Goal: Complete application form

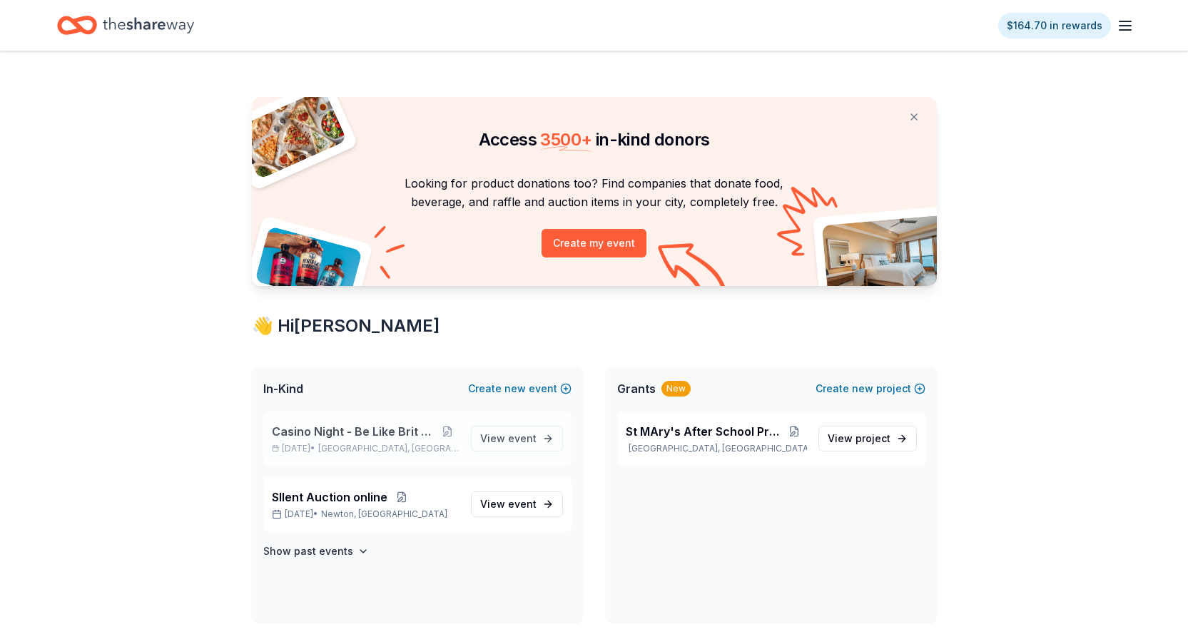
drag, startPoint x: 0, startPoint y: 0, endPoint x: 393, endPoint y: 427, distance: 580.2
click at [393, 427] on span "Casino Night - Be Like Brit 15 Years" at bounding box center [354, 431] width 164 height 17
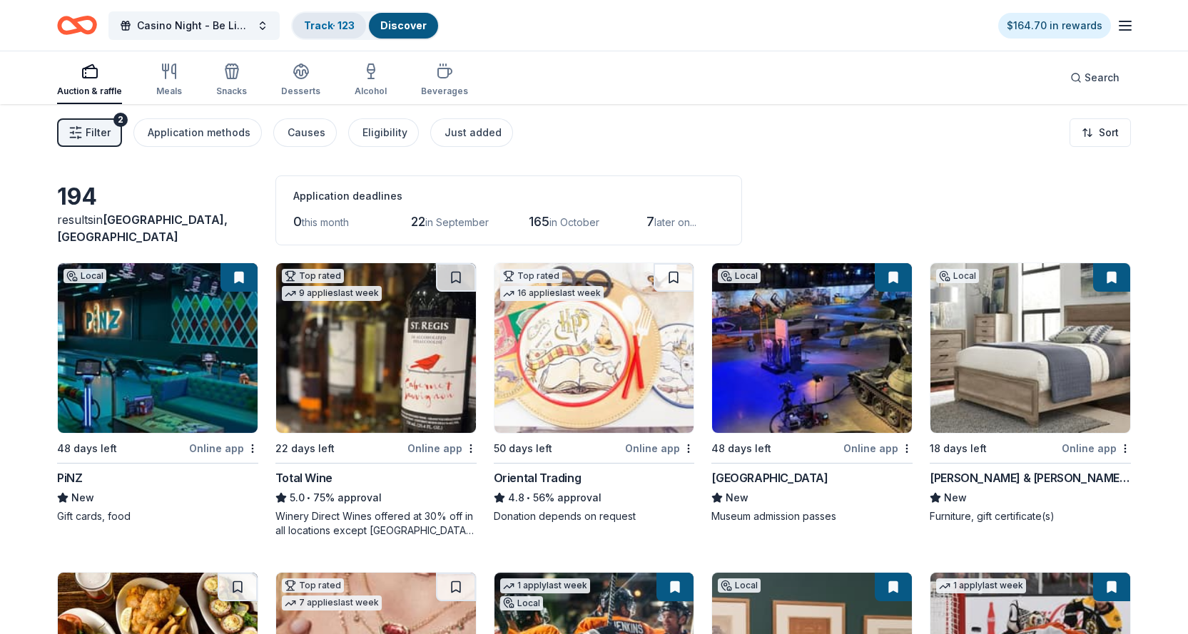
click at [329, 30] on link "Track · 123" at bounding box center [329, 25] width 51 height 12
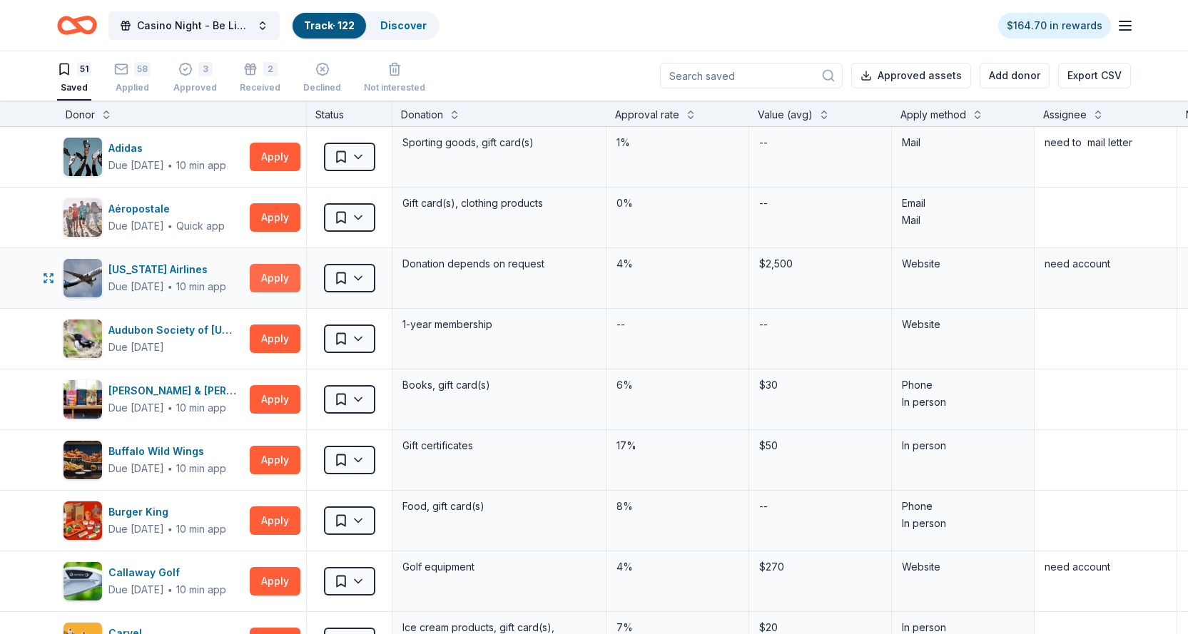
click at [272, 278] on button "Apply" at bounding box center [275, 278] width 51 height 29
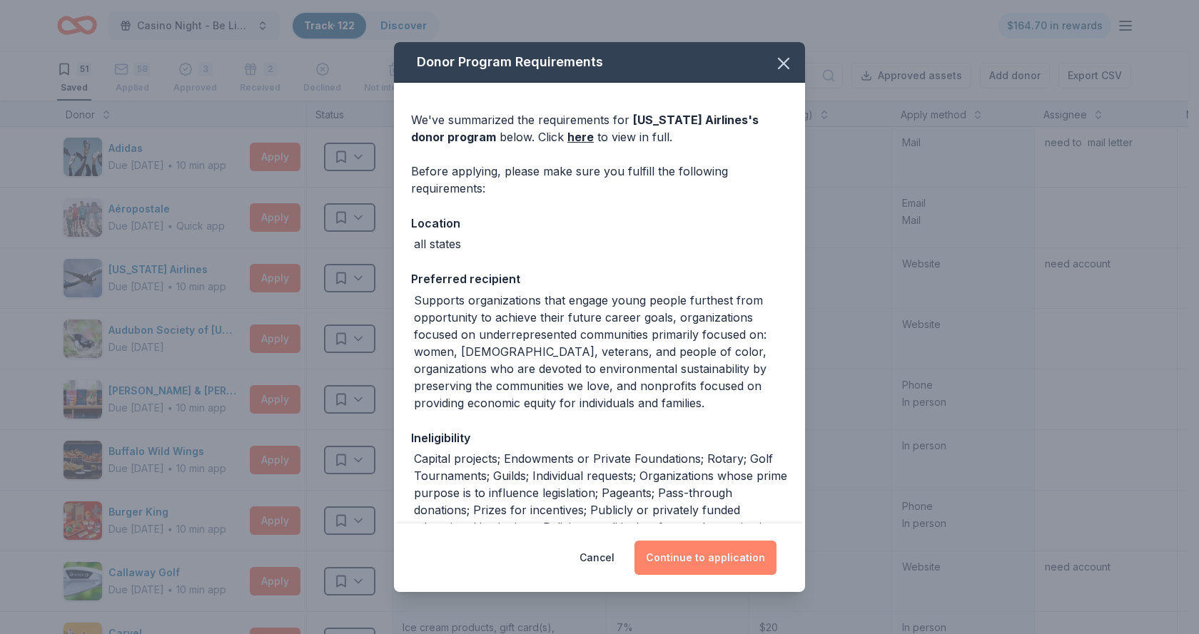
click at [672, 559] on button "Continue to application" at bounding box center [705, 558] width 142 height 34
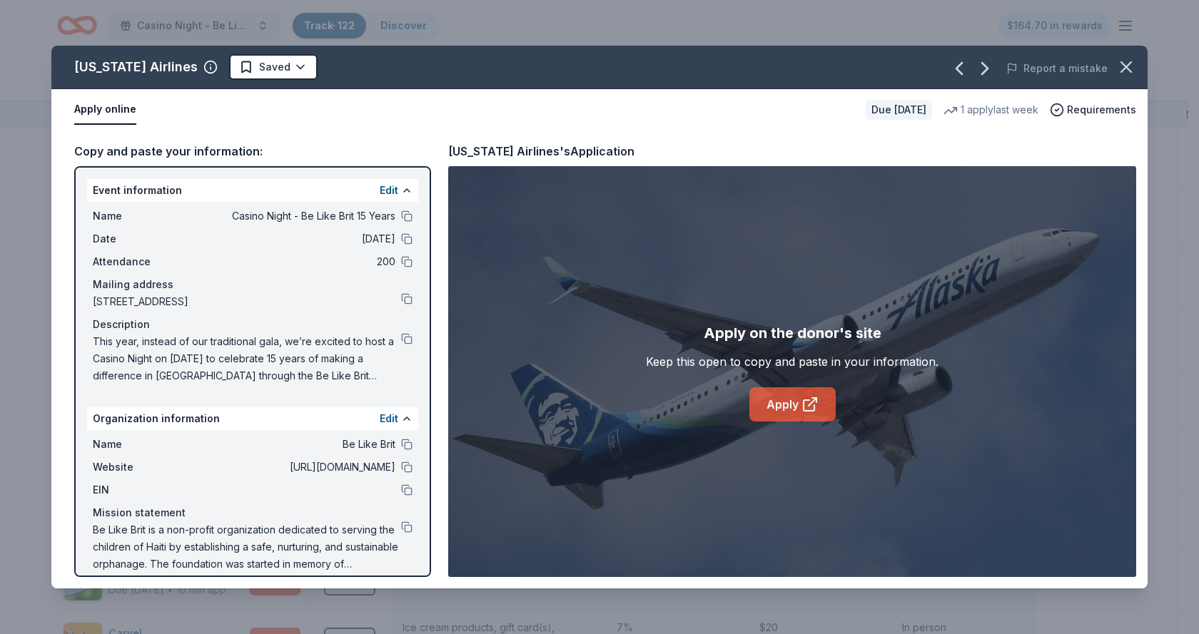
click at [778, 410] on link "Apply" at bounding box center [792, 404] width 86 height 34
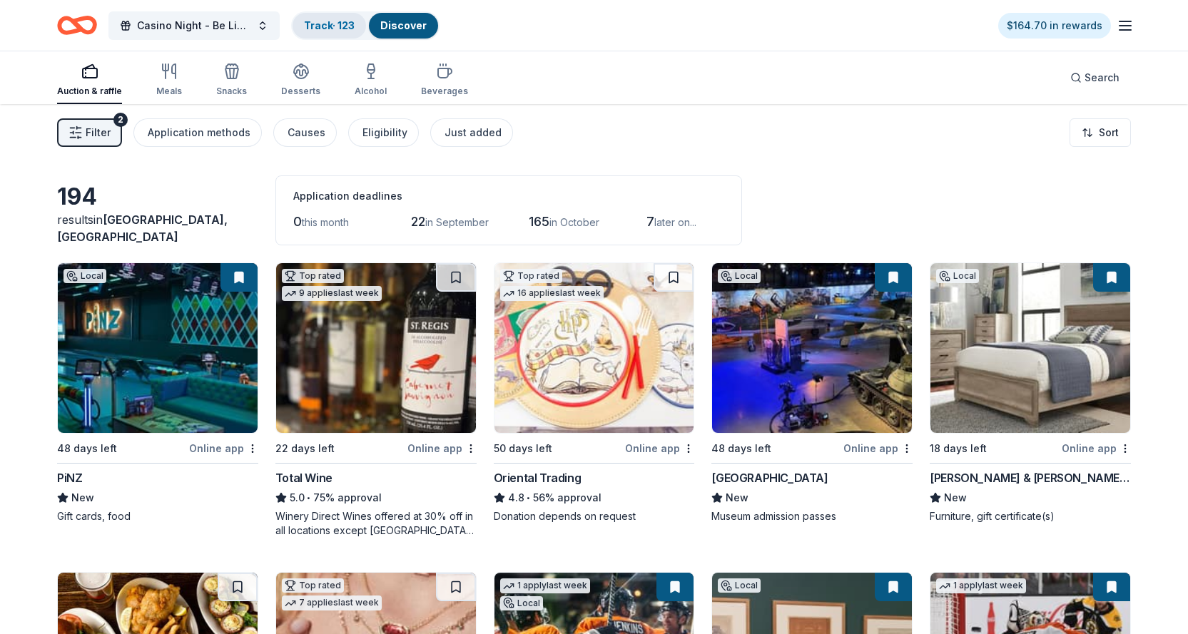
click at [339, 31] on div "Track · 123" at bounding box center [329, 26] width 73 height 26
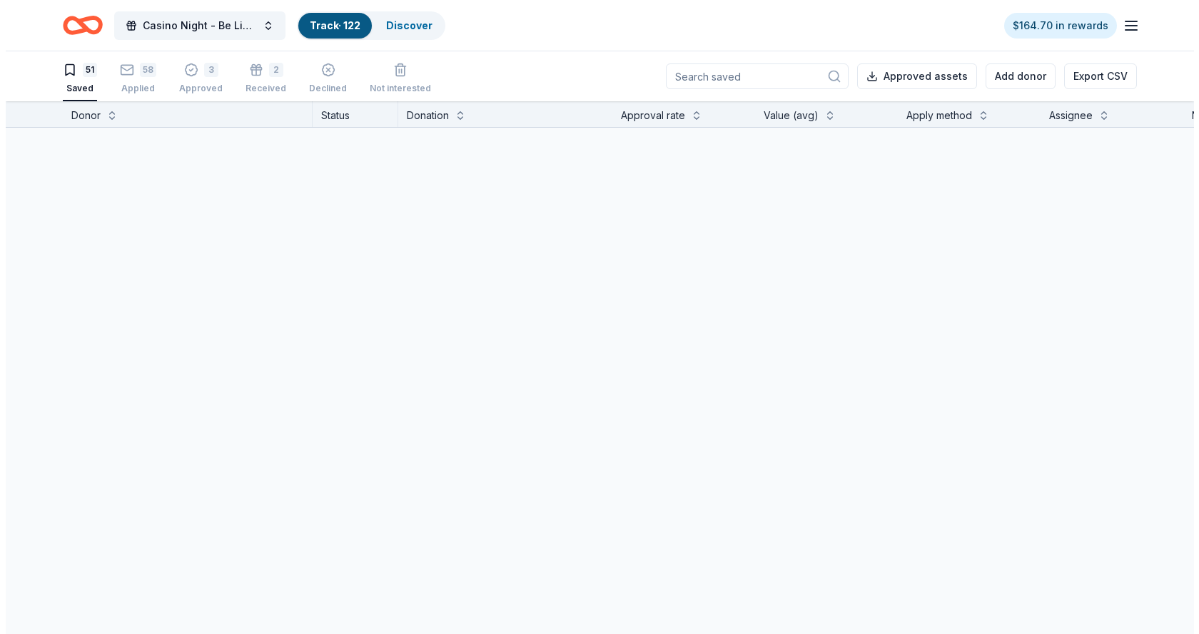
scroll to position [1, 0]
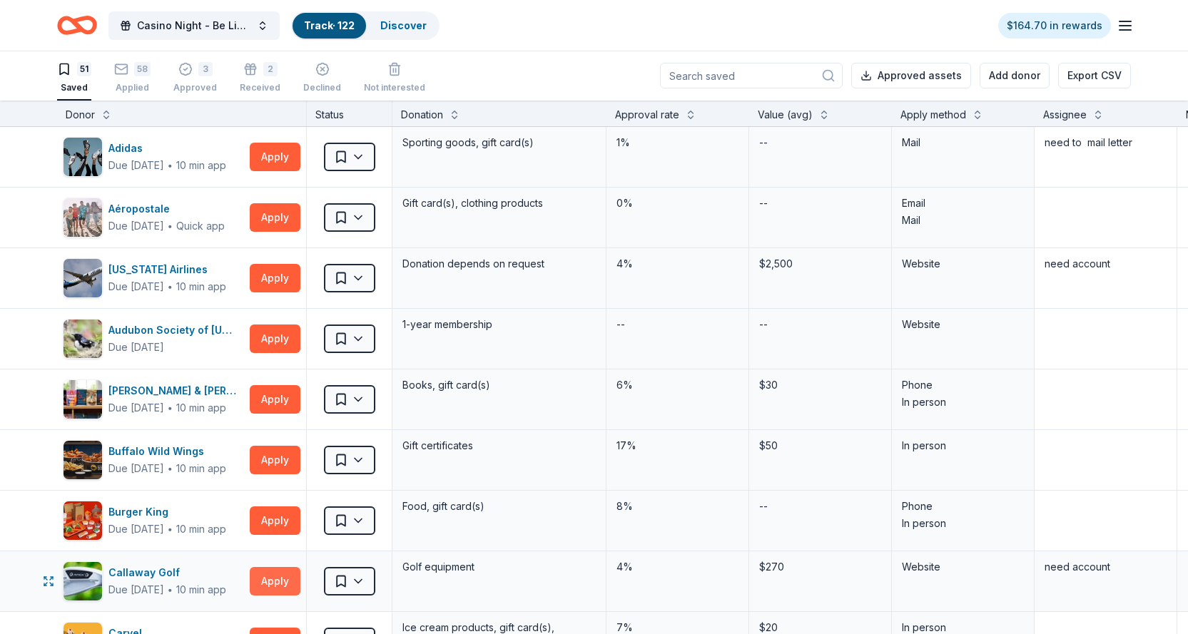
click at [288, 586] on button "Apply" at bounding box center [275, 581] width 51 height 29
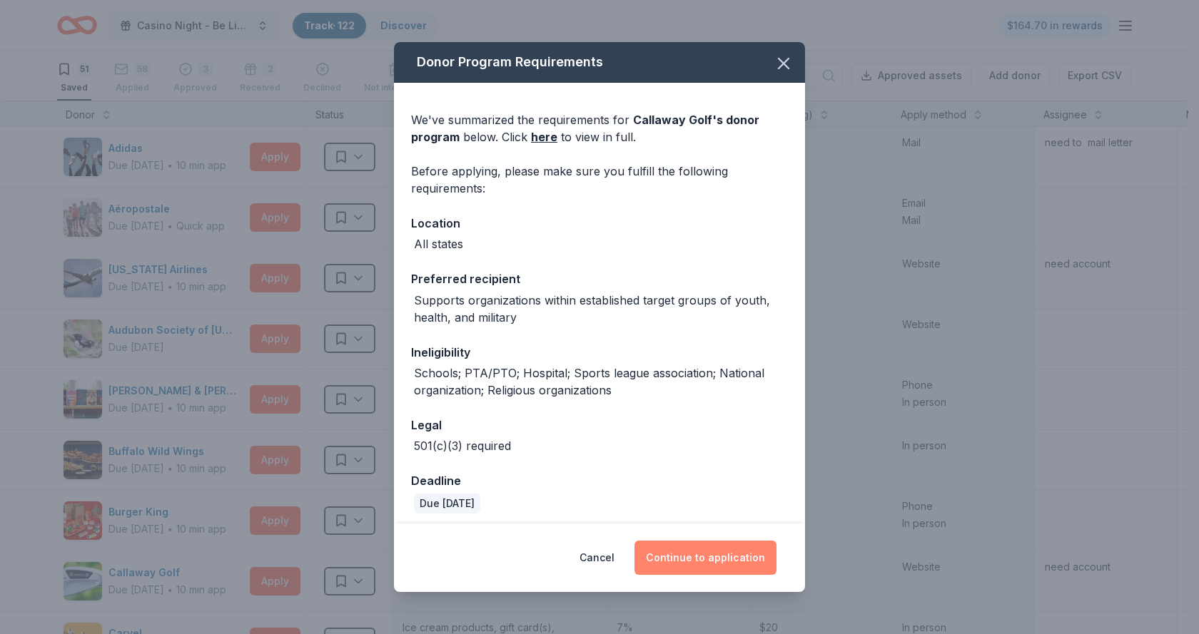
click at [670, 559] on button "Continue to application" at bounding box center [705, 558] width 142 height 34
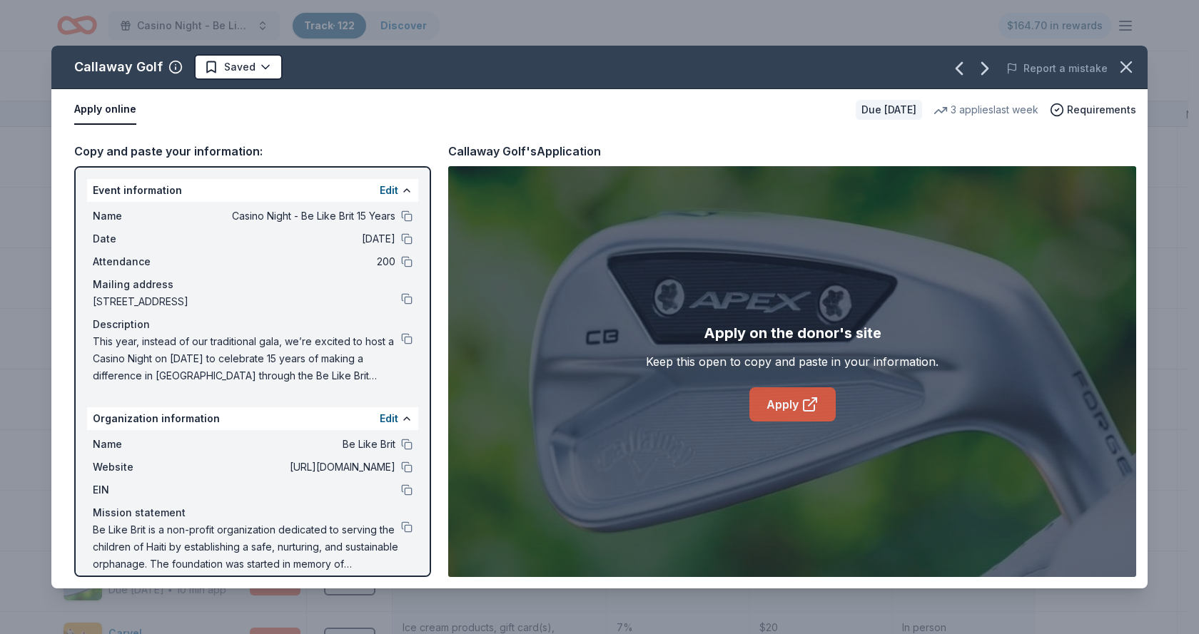
click at [781, 410] on link "Apply" at bounding box center [792, 404] width 86 height 34
click at [772, 408] on link "Apply" at bounding box center [792, 404] width 86 height 34
click at [785, 407] on link "Apply" at bounding box center [792, 404] width 86 height 34
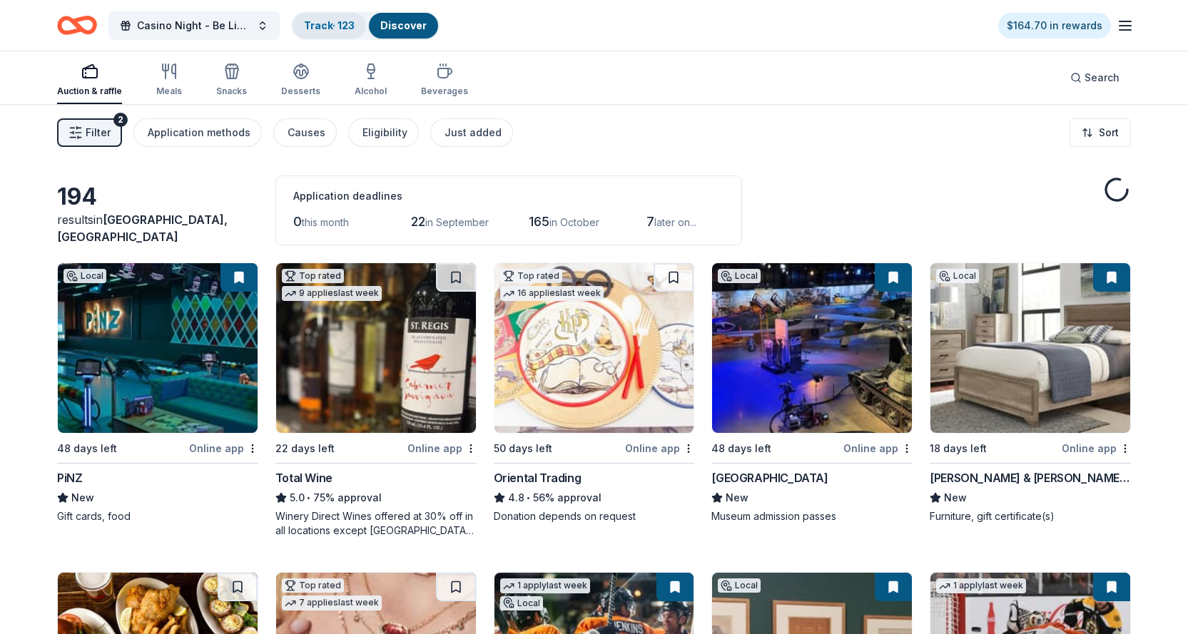
click at [340, 28] on link "Track · 123" at bounding box center [329, 25] width 51 height 12
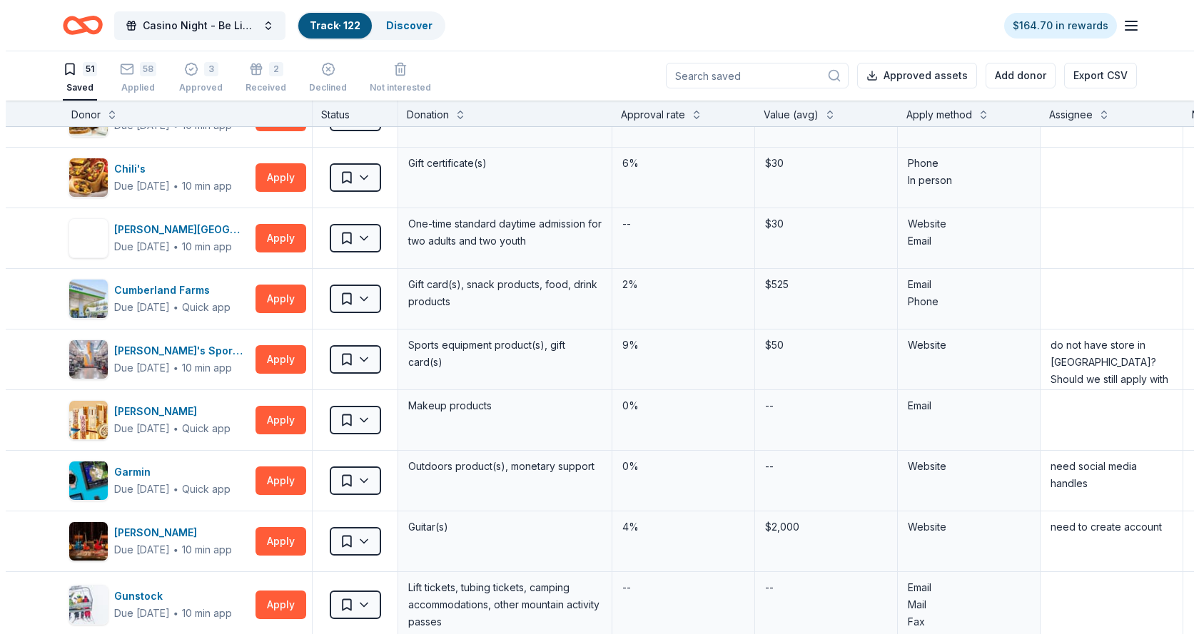
scroll to position [591, 0]
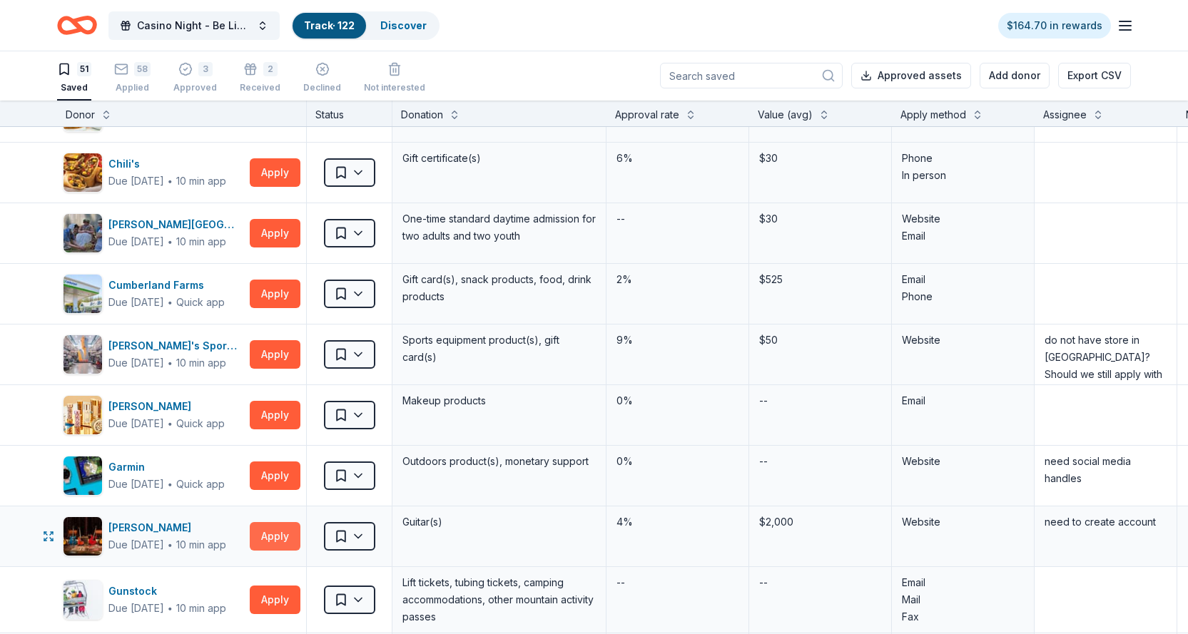
click at [275, 542] on button "Apply" at bounding box center [275, 536] width 51 height 29
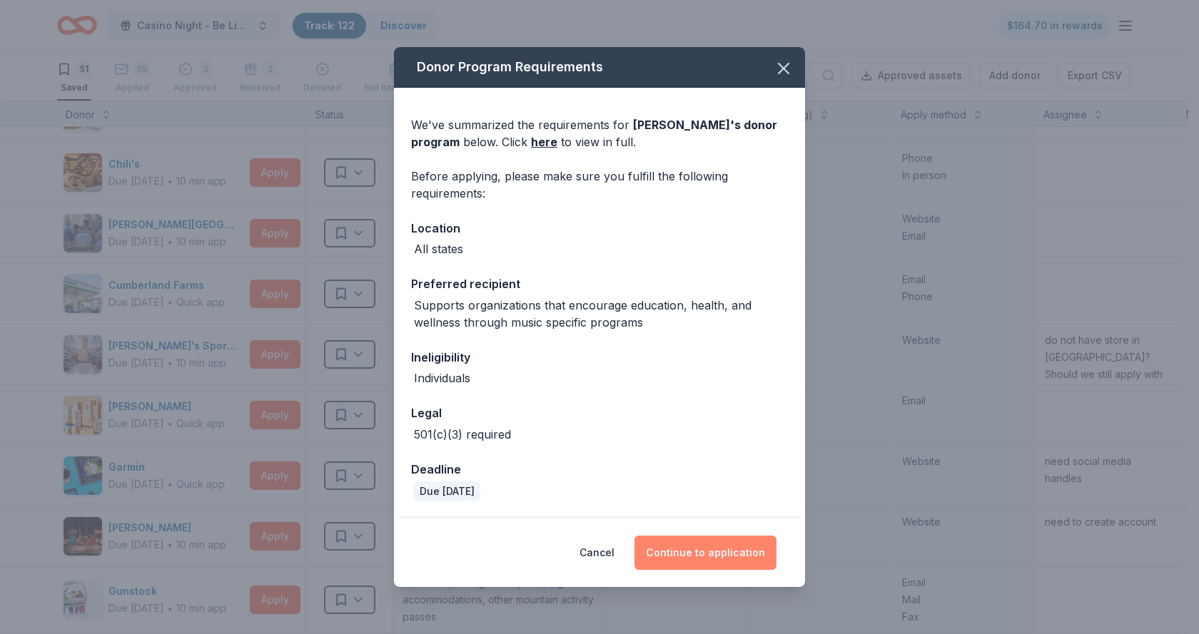
click at [690, 557] on button "Continue to application" at bounding box center [705, 553] width 142 height 34
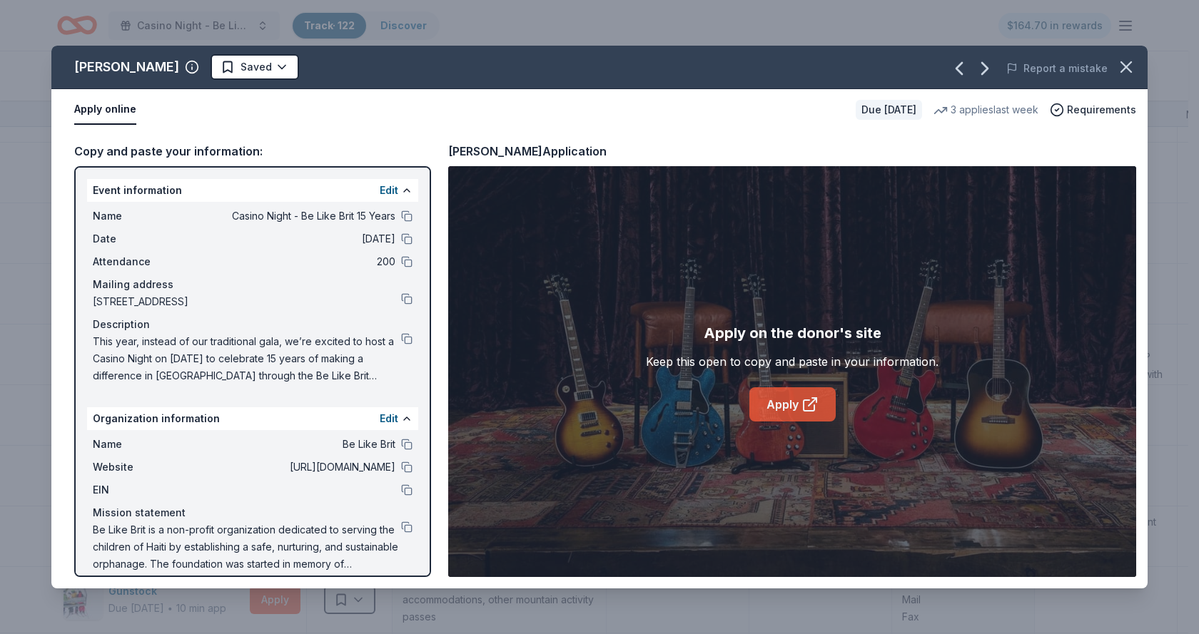
click at [778, 407] on link "Apply" at bounding box center [792, 404] width 86 height 34
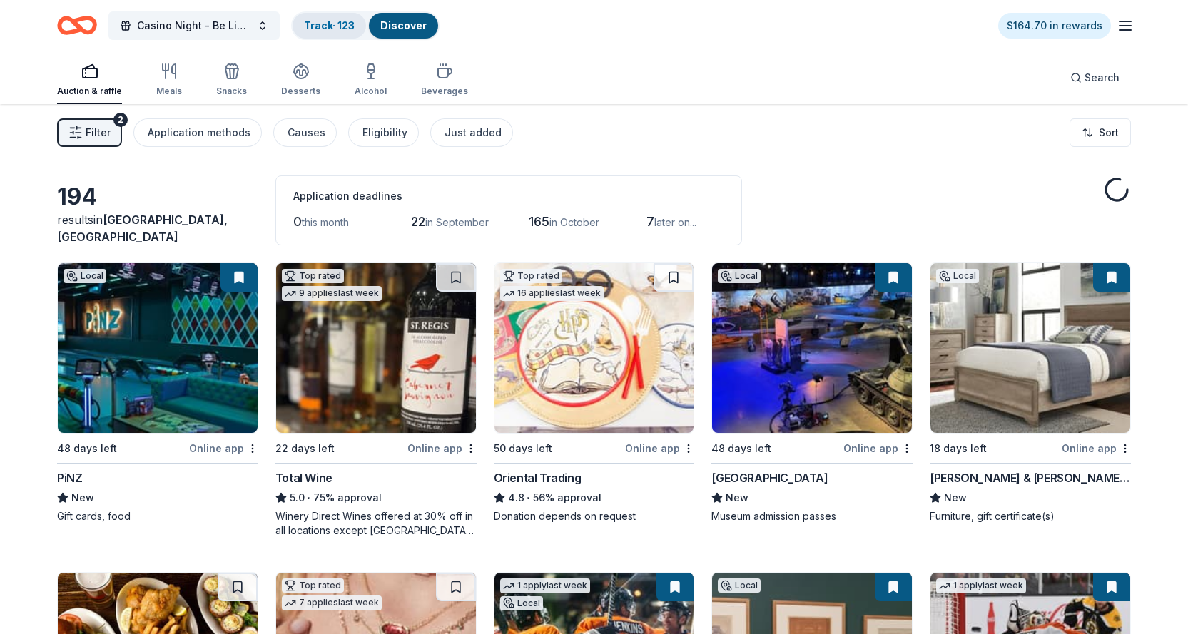
click at [334, 29] on link "Track · 123" at bounding box center [329, 25] width 51 height 12
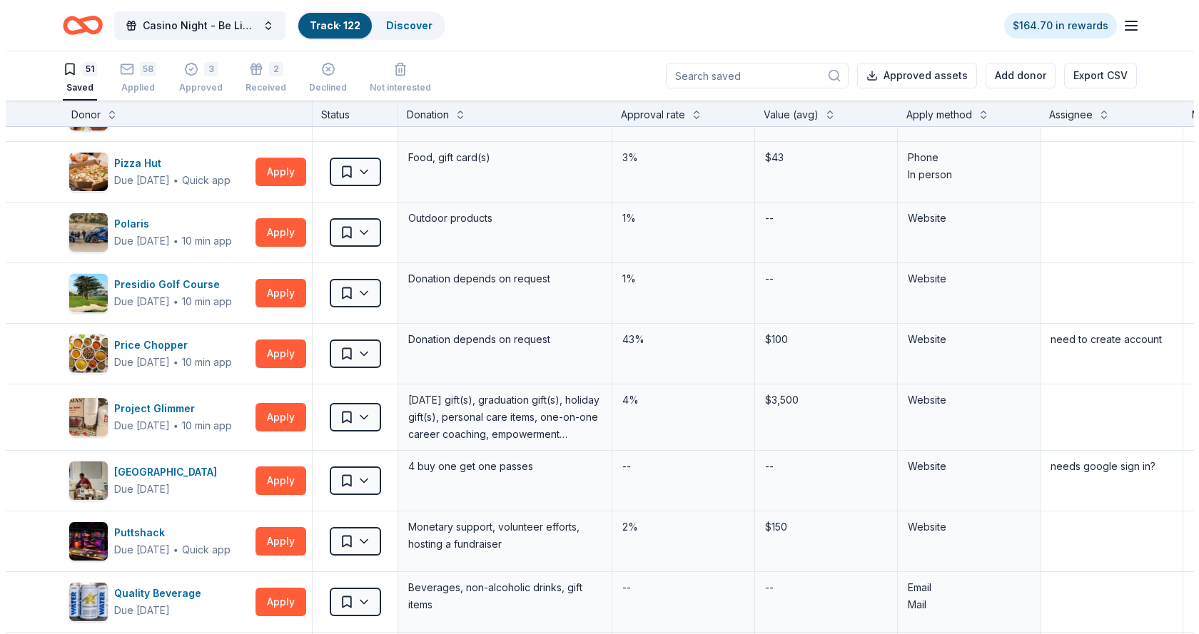
scroll to position [1572, 0]
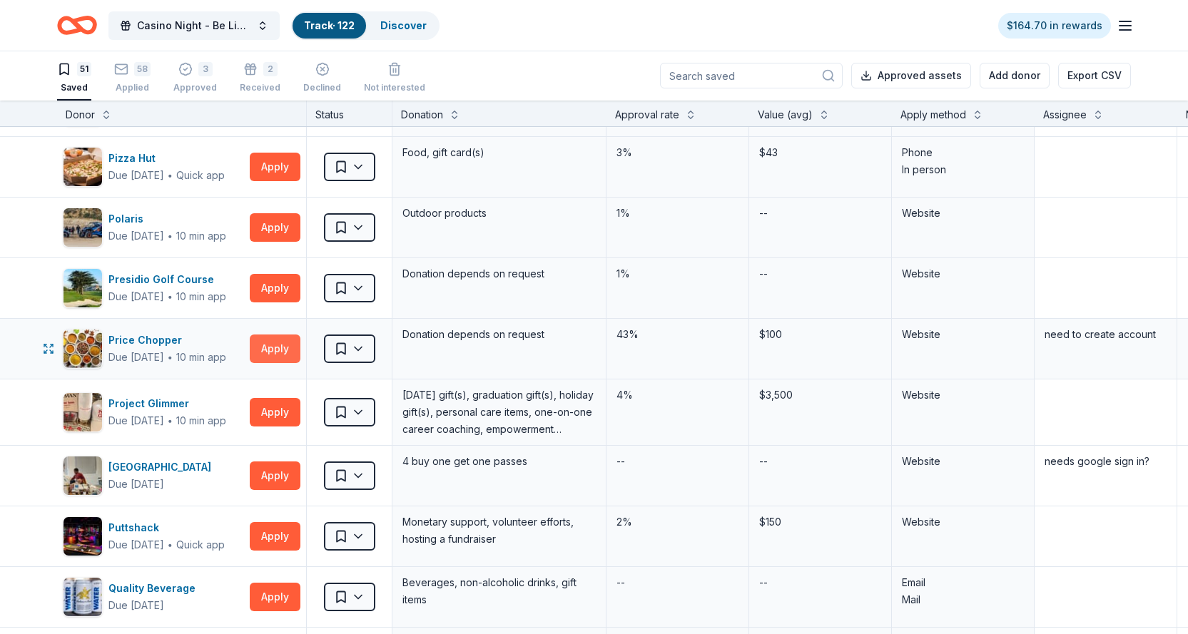
click at [270, 349] on button "Apply" at bounding box center [275, 349] width 51 height 29
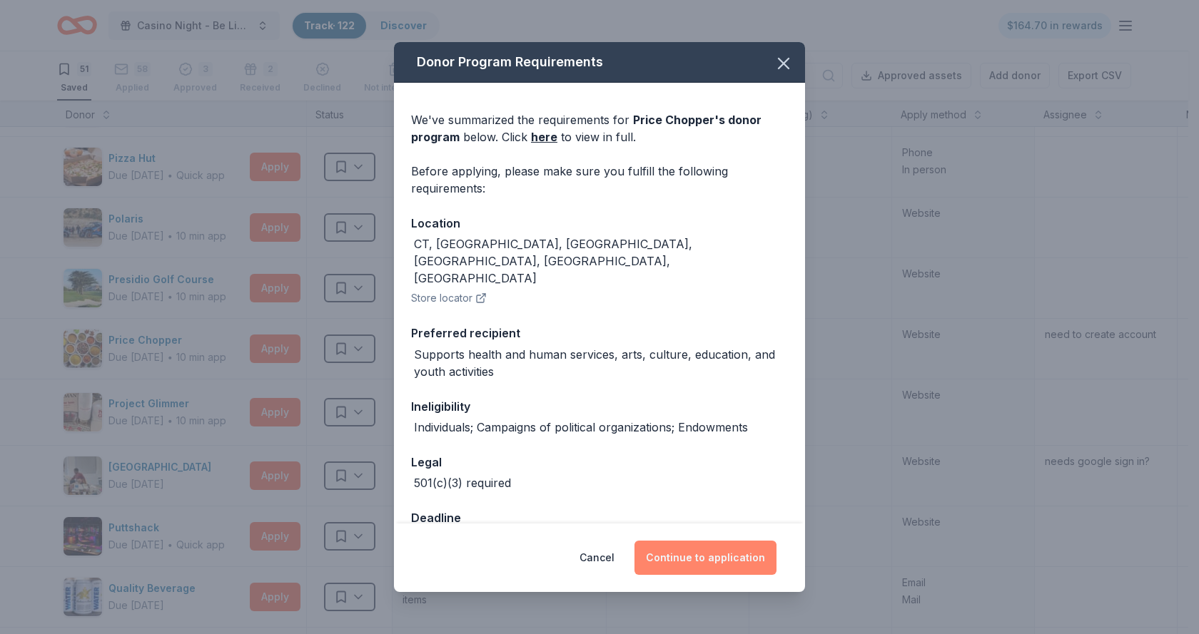
click at [691, 559] on button "Continue to application" at bounding box center [705, 558] width 142 height 34
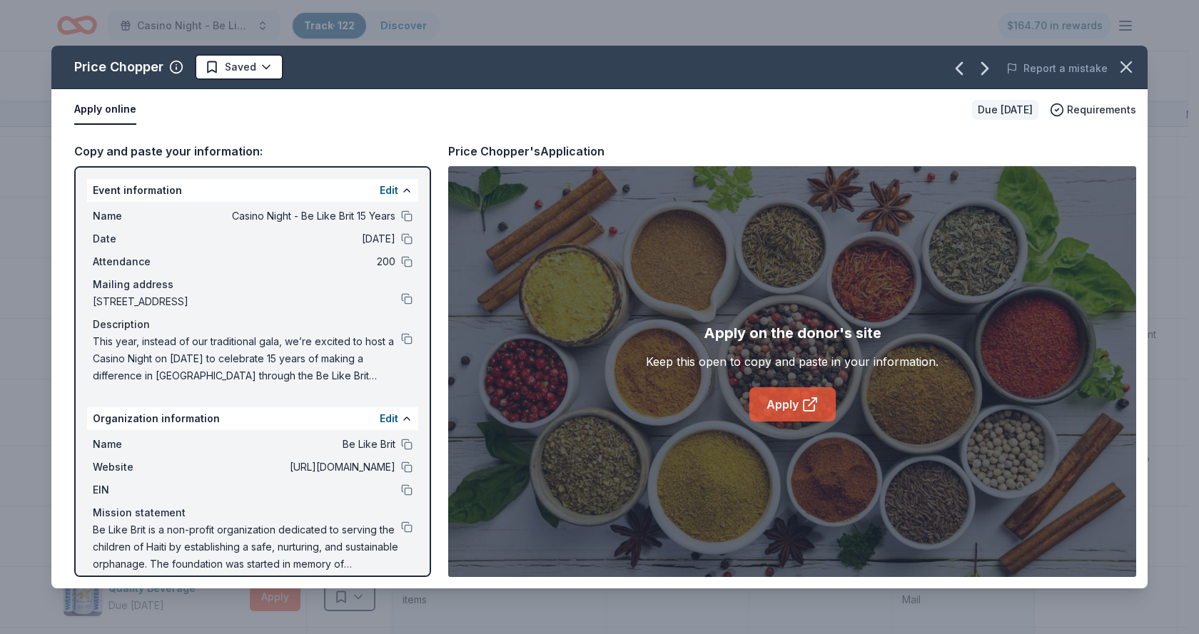
click at [783, 404] on link "Apply" at bounding box center [792, 404] width 86 height 34
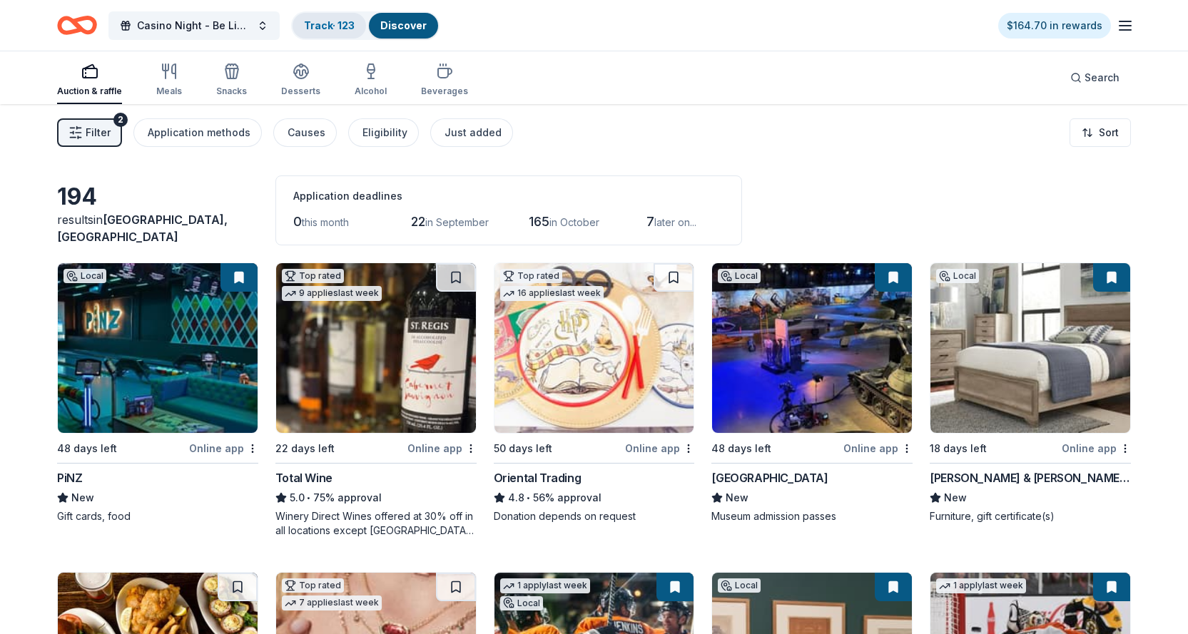
click at [326, 30] on link "Track · 123" at bounding box center [329, 25] width 51 height 12
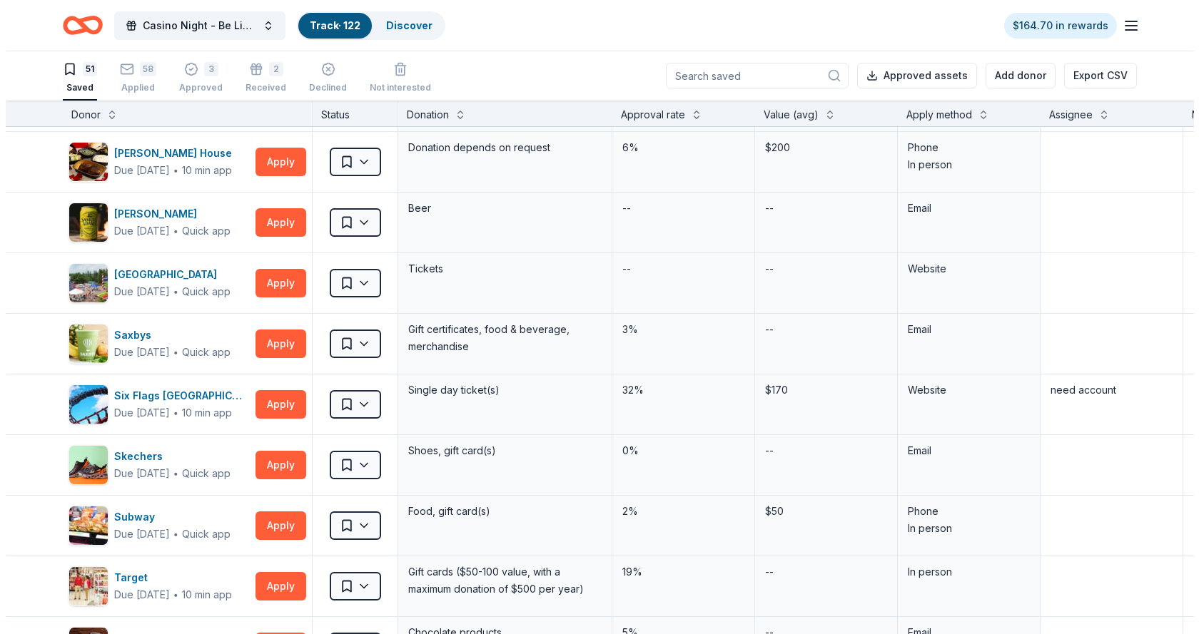
scroll to position [2159, 0]
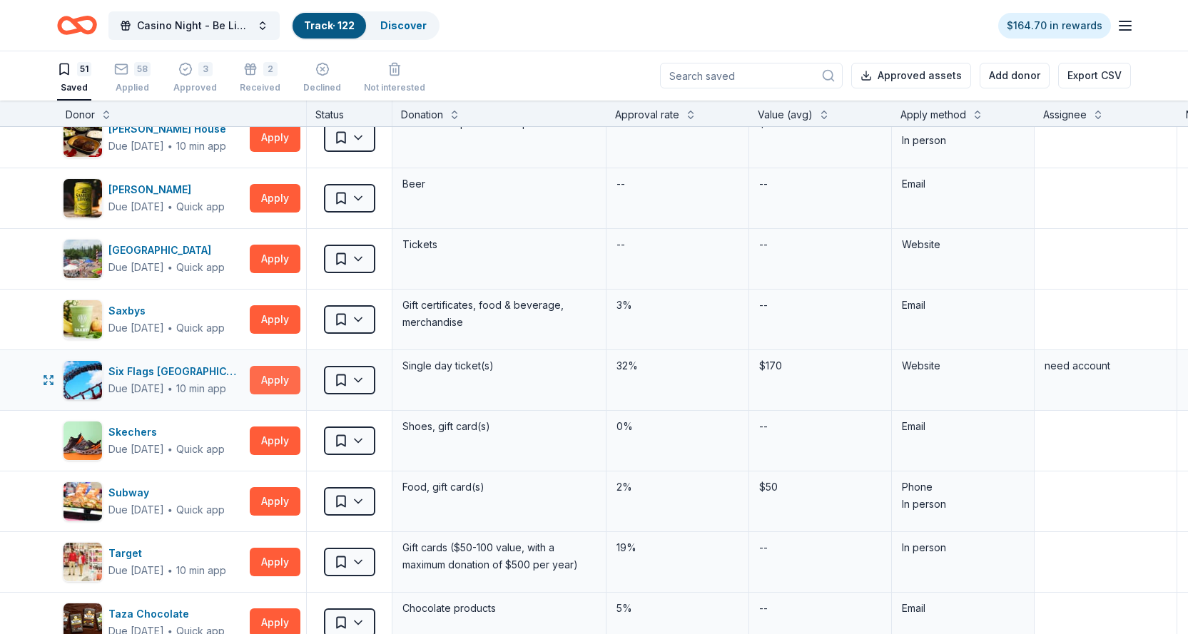
click at [278, 381] on button "Apply" at bounding box center [275, 380] width 51 height 29
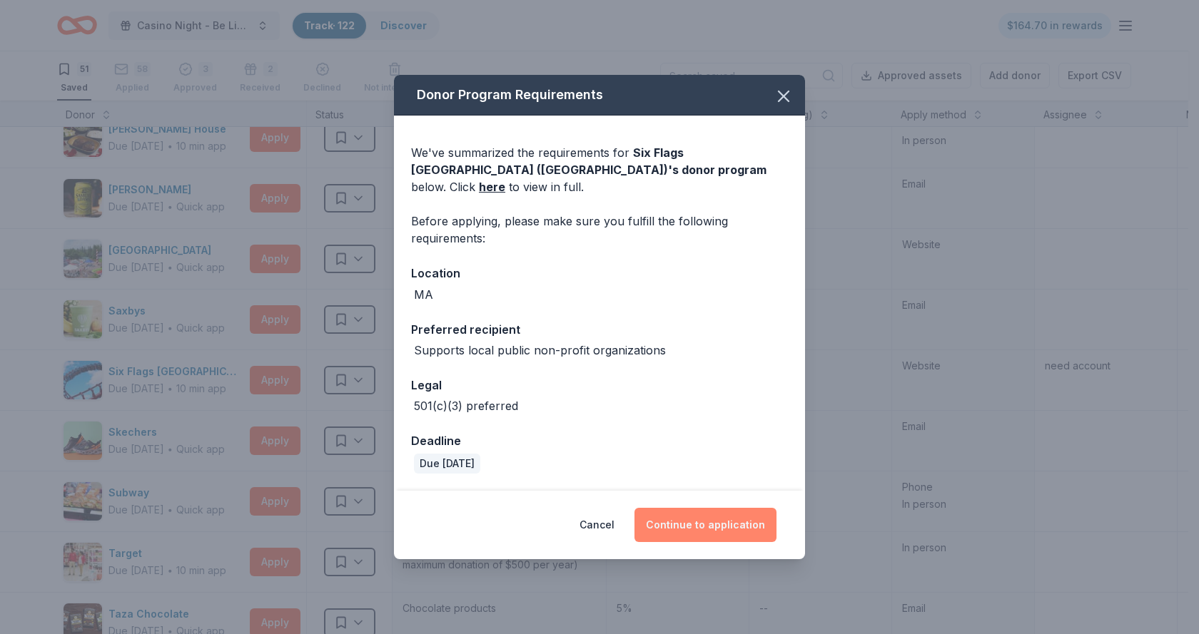
click at [698, 520] on button "Continue to application" at bounding box center [705, 525] width 142 height 34
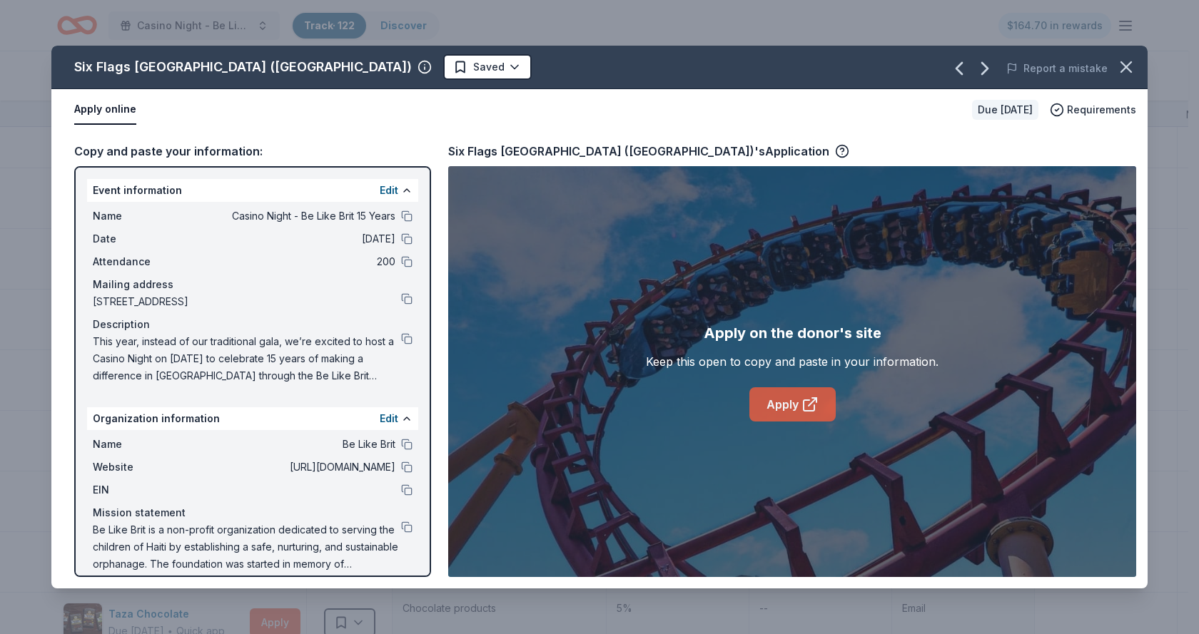
click at [785, 409] on link "Apply" at bounding box center [792, 404] width 86 height 34
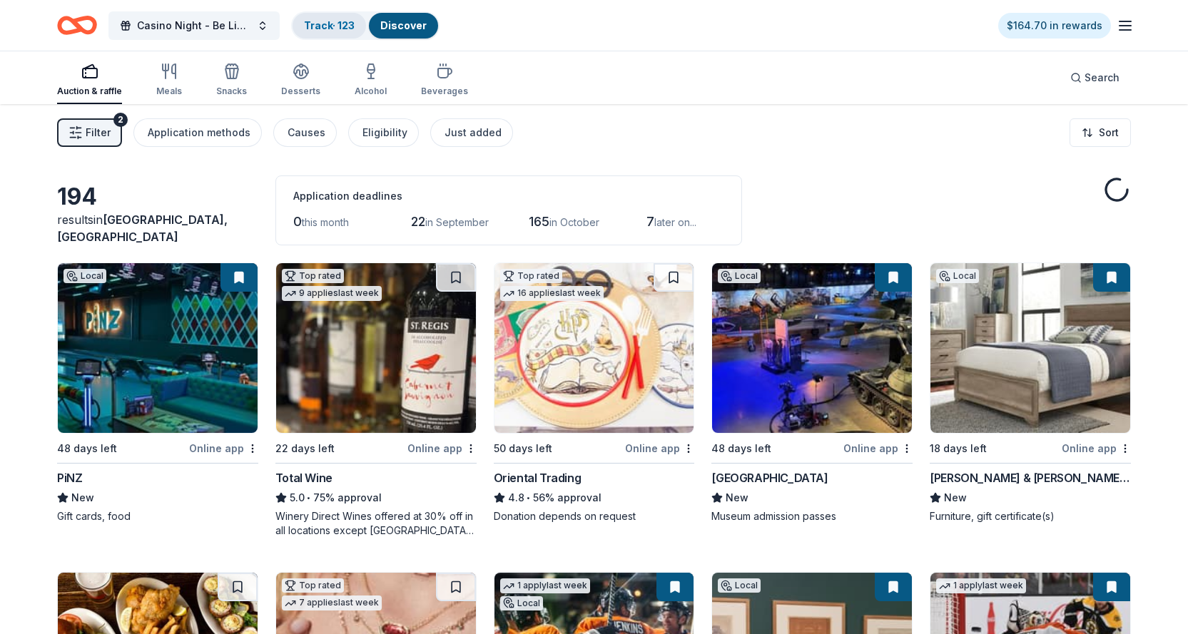
click at [331, 31] on link "Track · 123" at bounding box center [329, 25] width 51 height 12
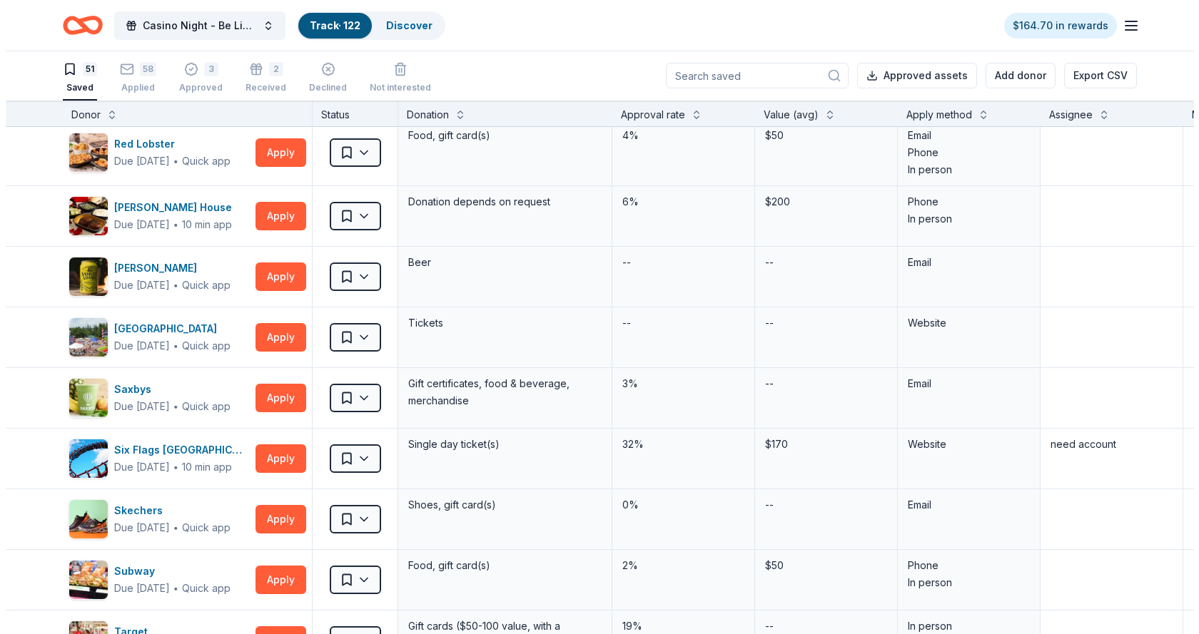
scroll to position [2305, 0]
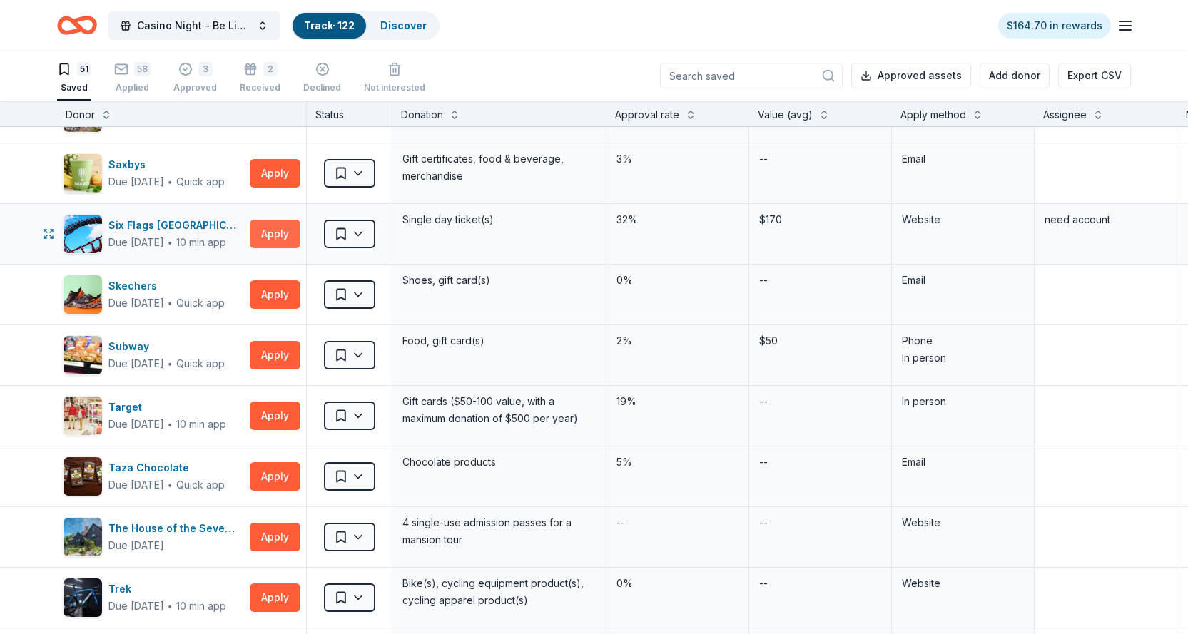
click at [278, 224] on button "Apply" at bounding box center [275, 234] width 51 height 29
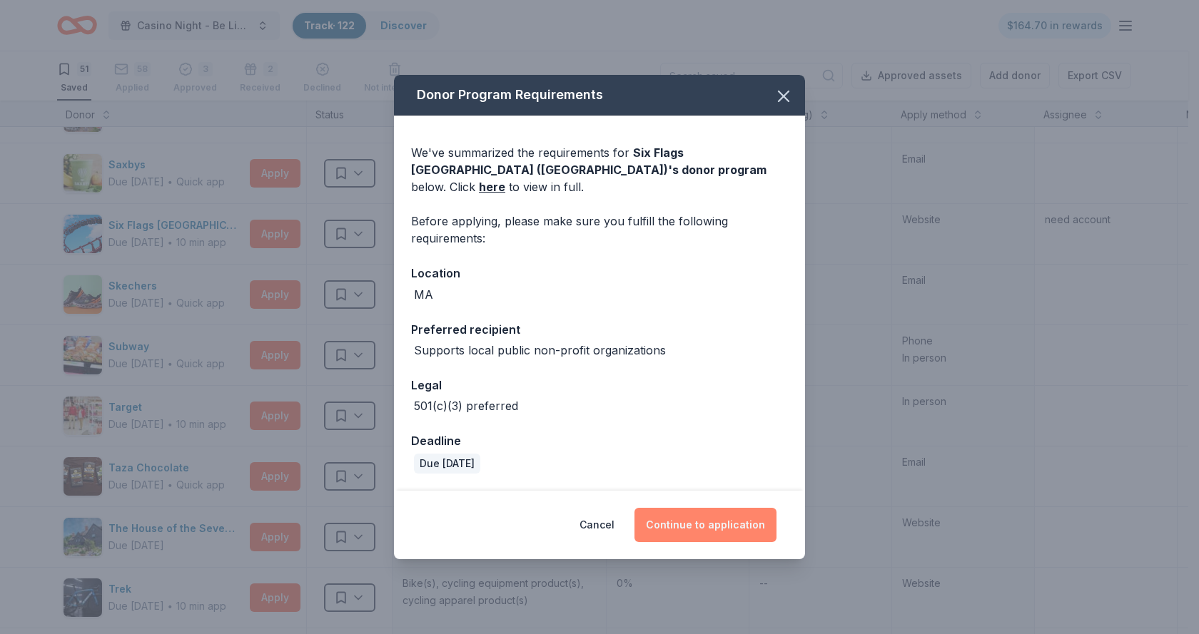
click at [669, 518] on button "Continue to application" at bounding box center [705, 525] width 142 height 34
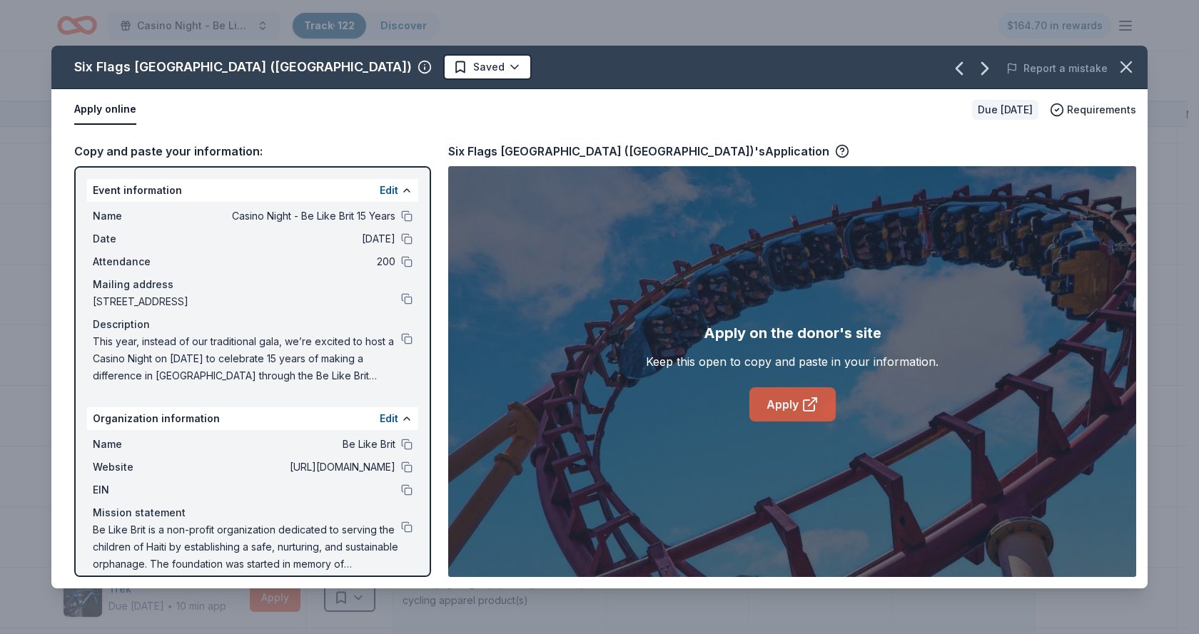
click at [791, 409] on link "Apply" at bounding box center [792, 404] width 86 height 34
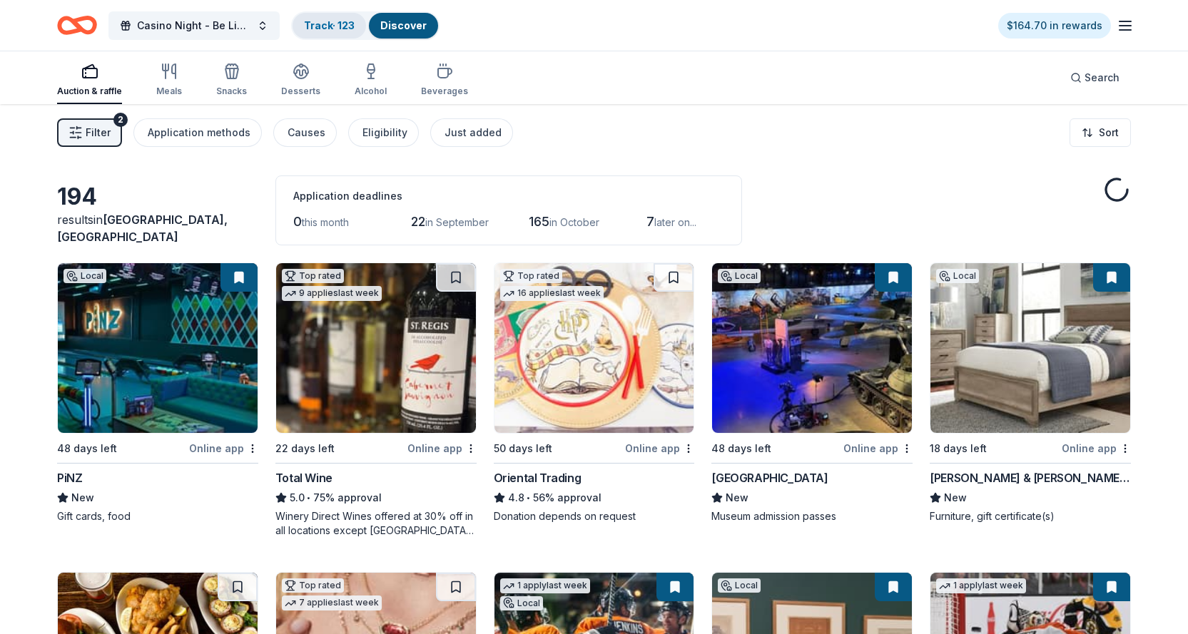
click at [328, 28] on link "Track · 123" at bounding box center [329, 25] width 51 height 12
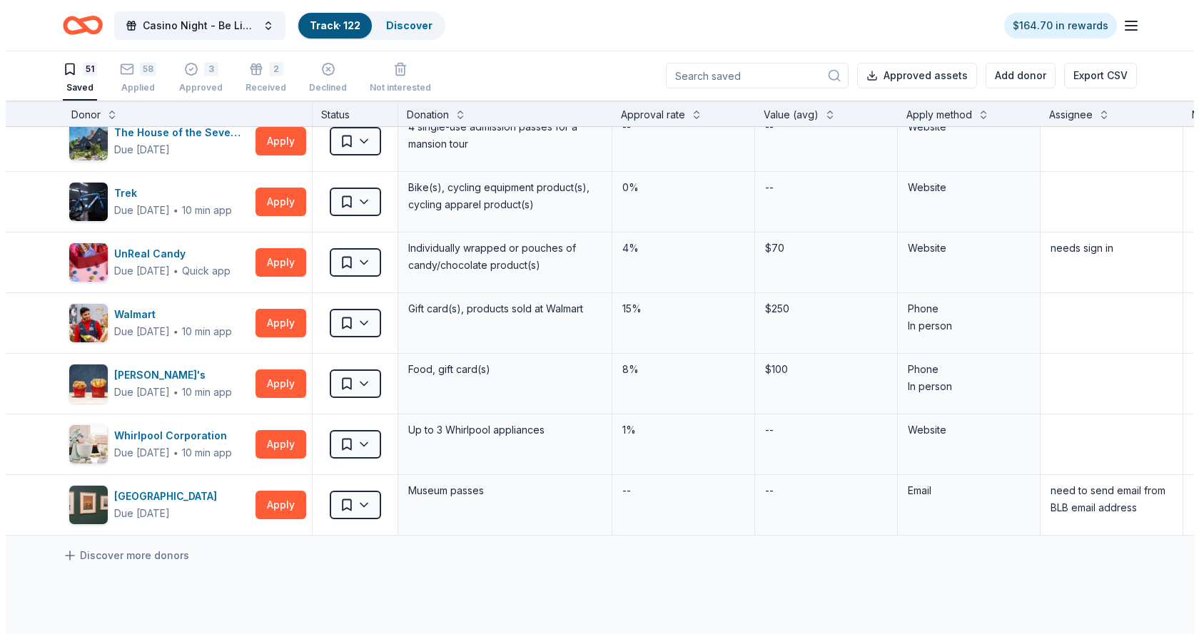
scroll to position [2691, 0]
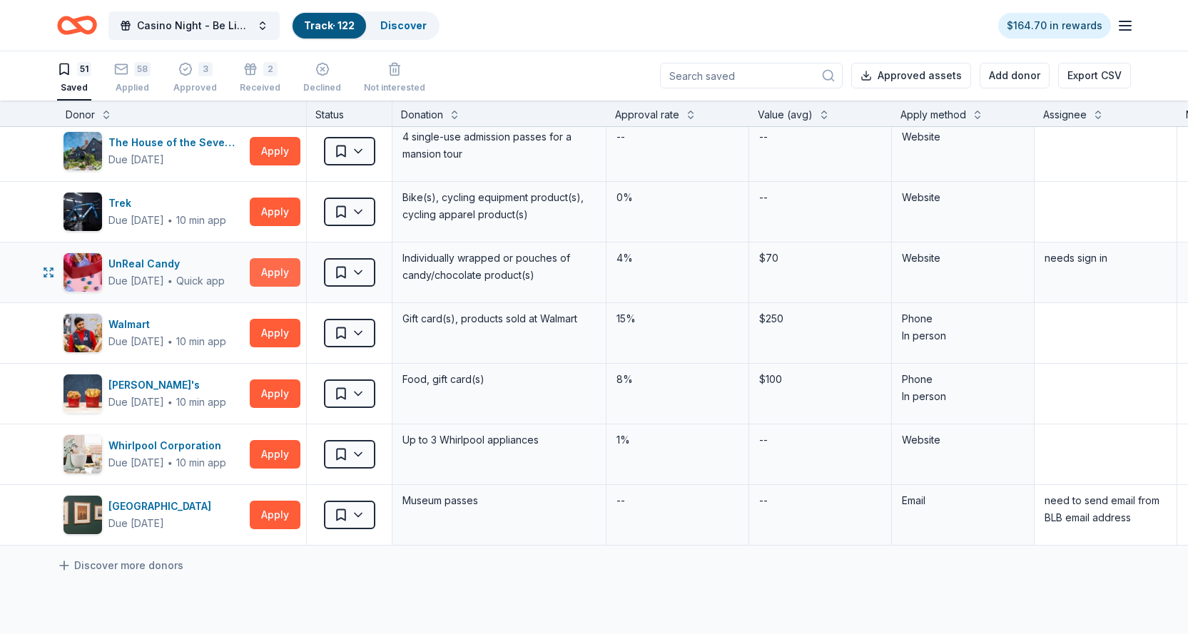
click at [273, 270] on button "Apply" at bounding box center [275, 272] width 51 height 29
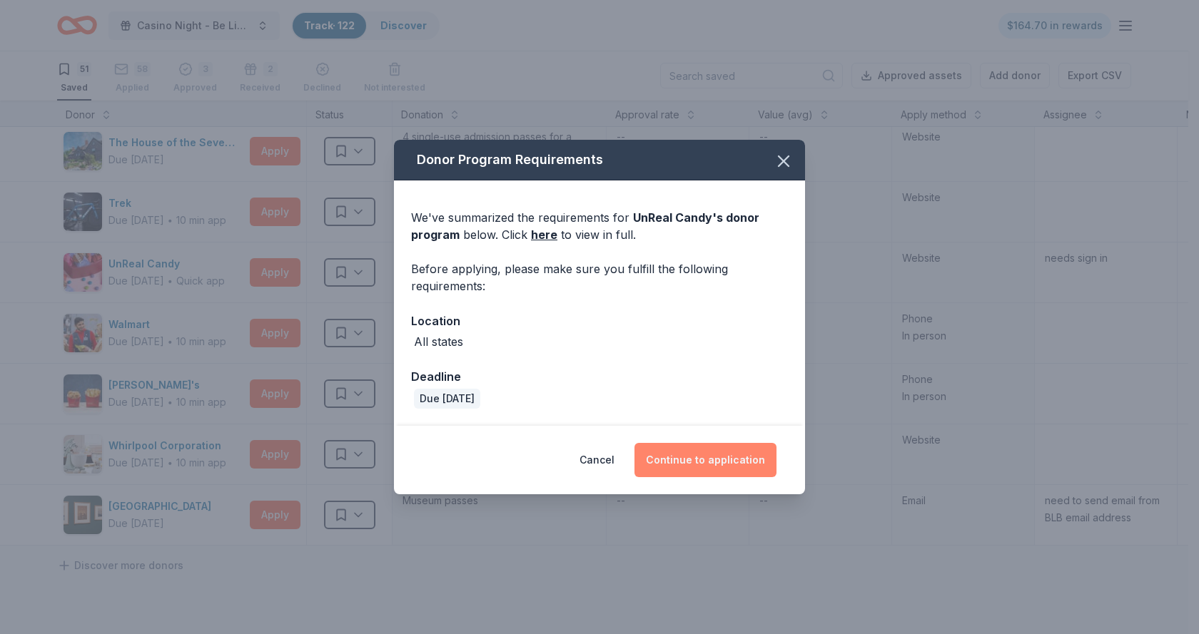
click at [679, 455] on button "Continue to application" at bounding box center [705, 460] width 142 height 34
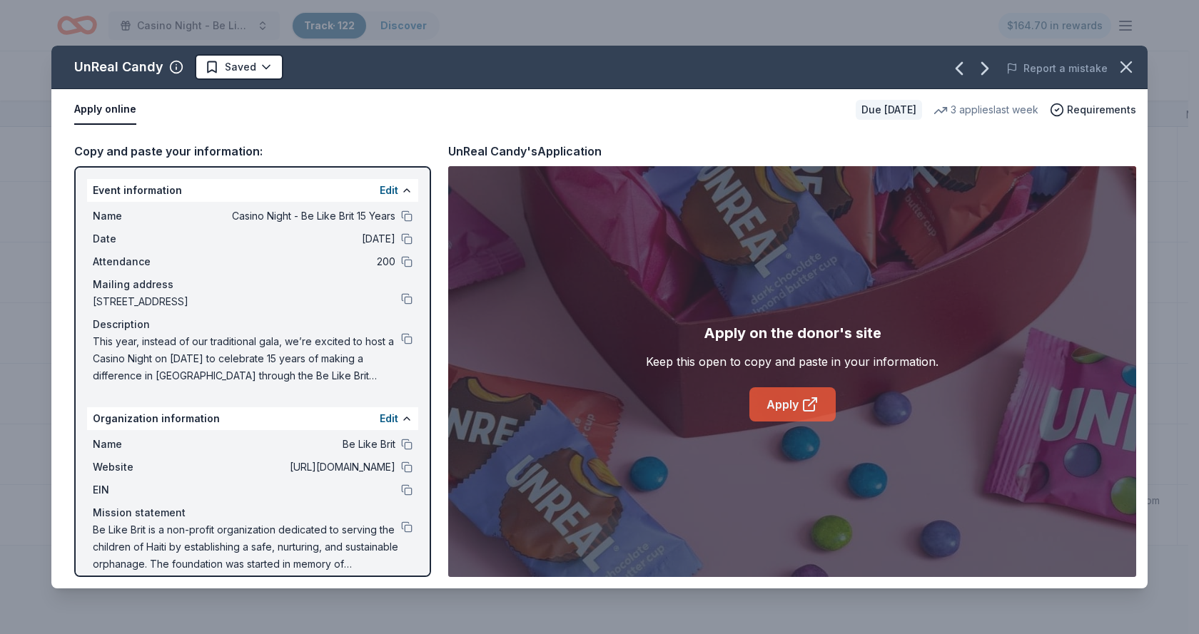
click at [785, 403] on link "Apply" at bounding box center [792, 404] width 86 height 34
